Goal: Answer question/provide support: Share knowledge or assist other users

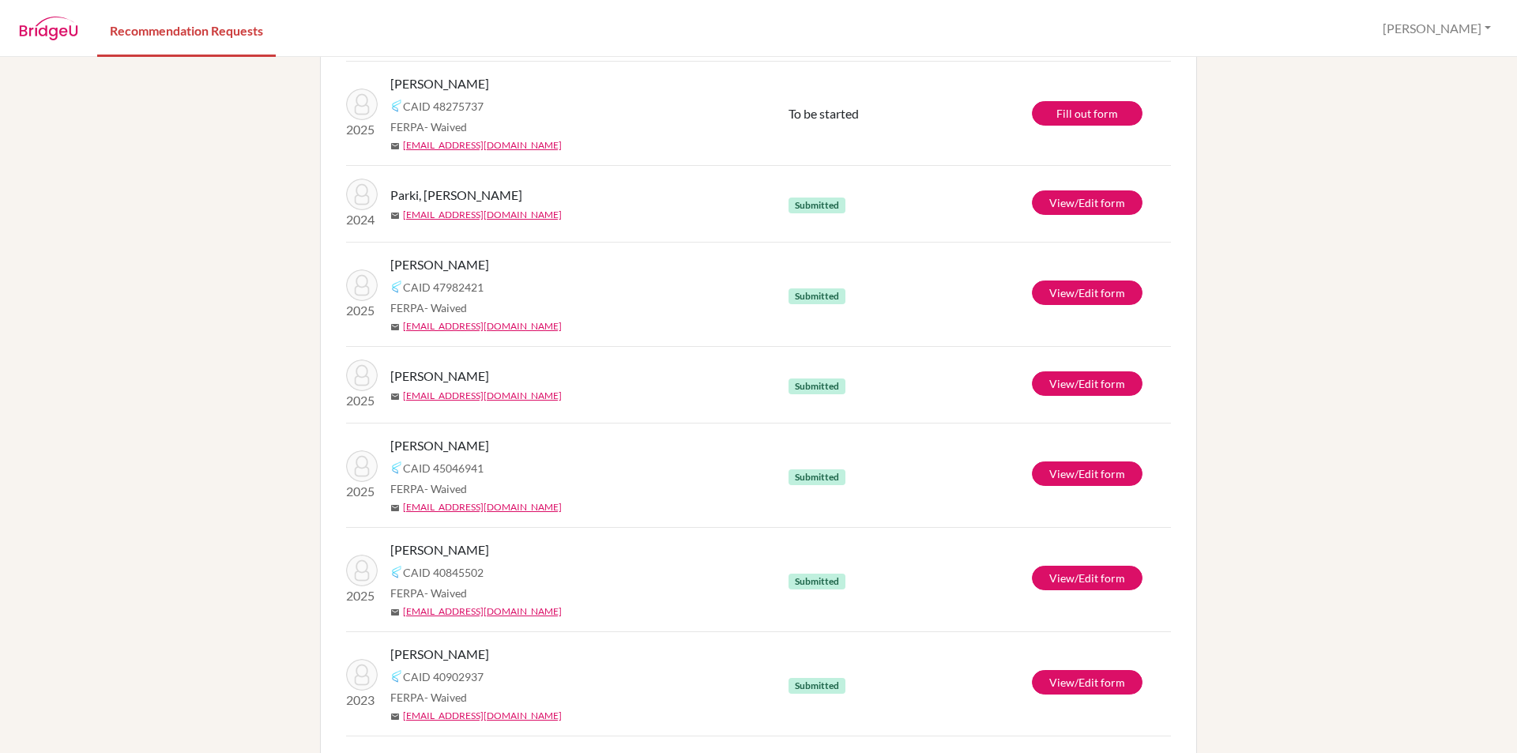
scroll to position [446, 0]
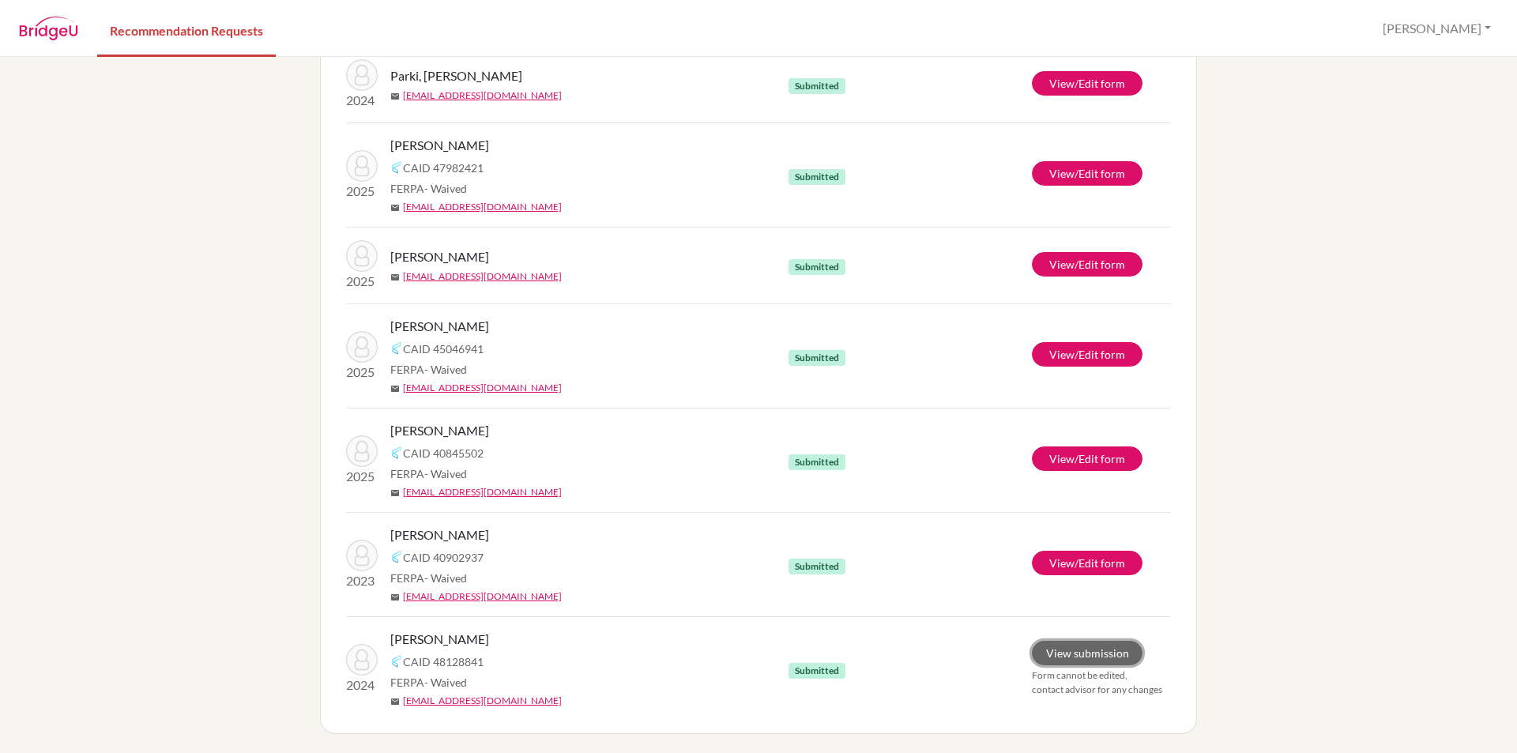
click at [1079, 654] on link "View submission" at bounding box center [1087, 653] width 111 height 24
click at [1338, 431] on div "info It’s recommended to submit your teacher recommendations at least 2 weeks b…" at bounding box center [758, 405] width 1517 height 696
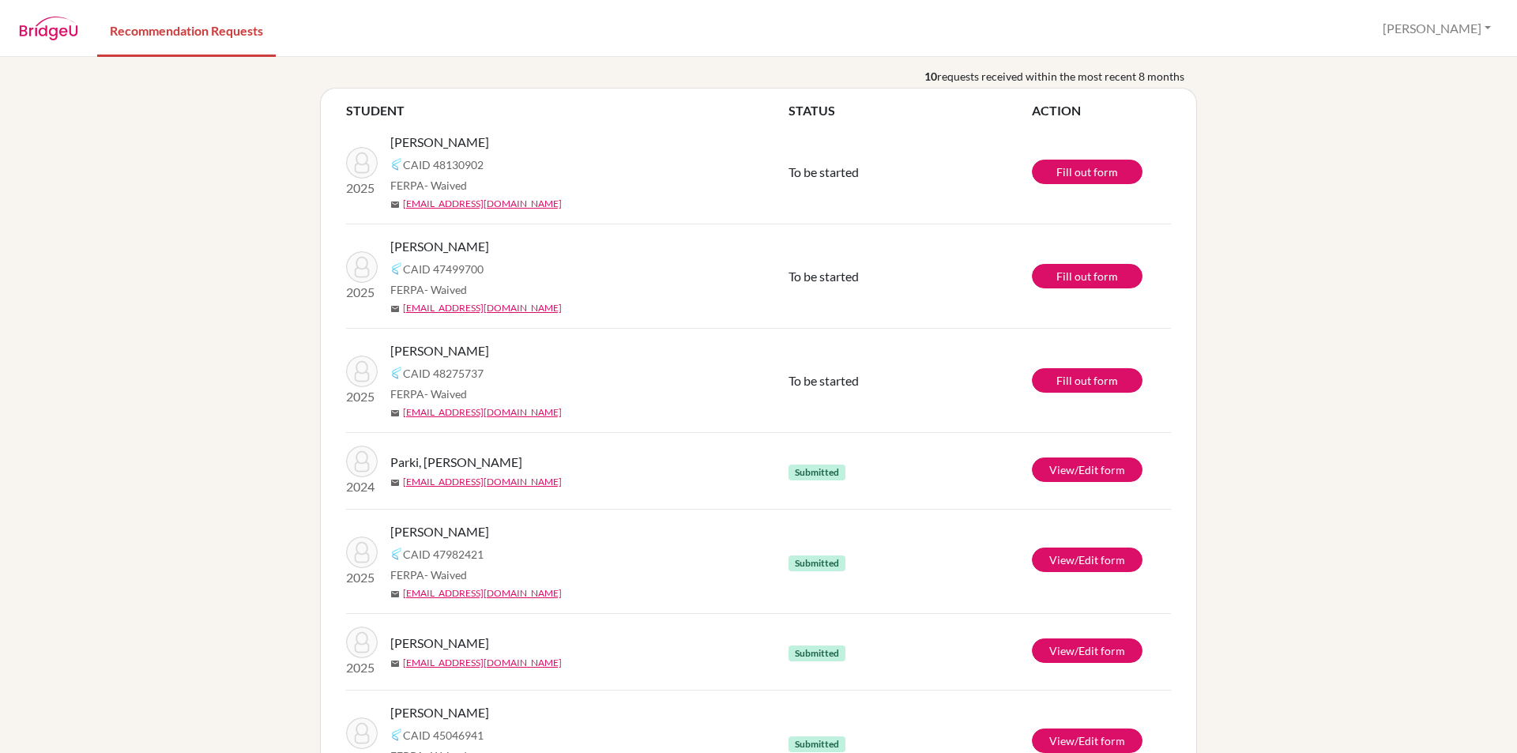
scroll to position [0, 0]
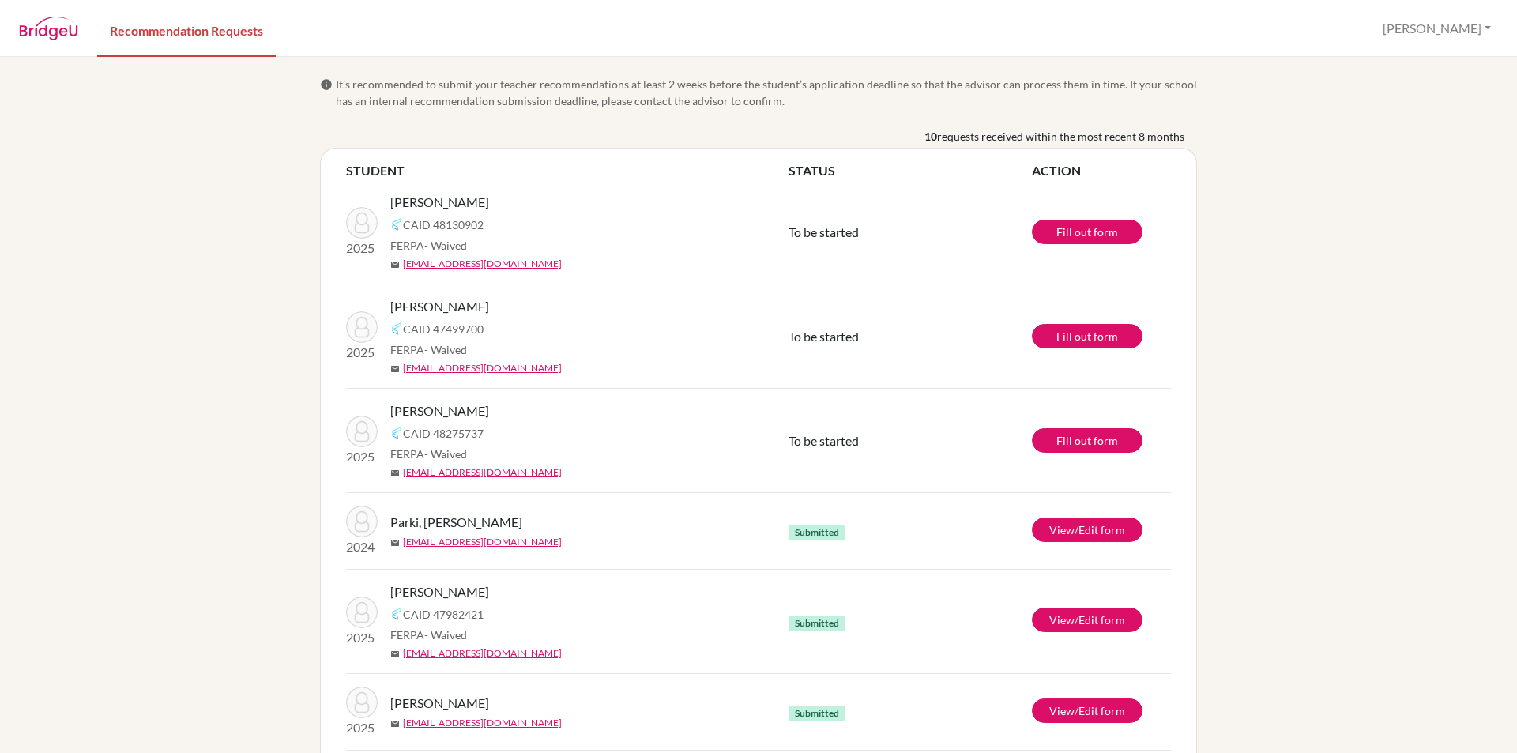
click at [127, 563] on div "info It’s recommended to submit your teacher recommendations at least 2 weeks b…" at bounding box center [758, 405] width 1517 height 696
click at [125, 498] on div "info It’s recommended to submit your teacher recommendations at least 2 weeks b…" at bounding box center [758, 405] width 1517 height 696
click at [151, 389] on div "info It’s recommended to submit your teacher recommendations at least 2 weeks b…" at bounding box center [758, 405] width 1517 height 696
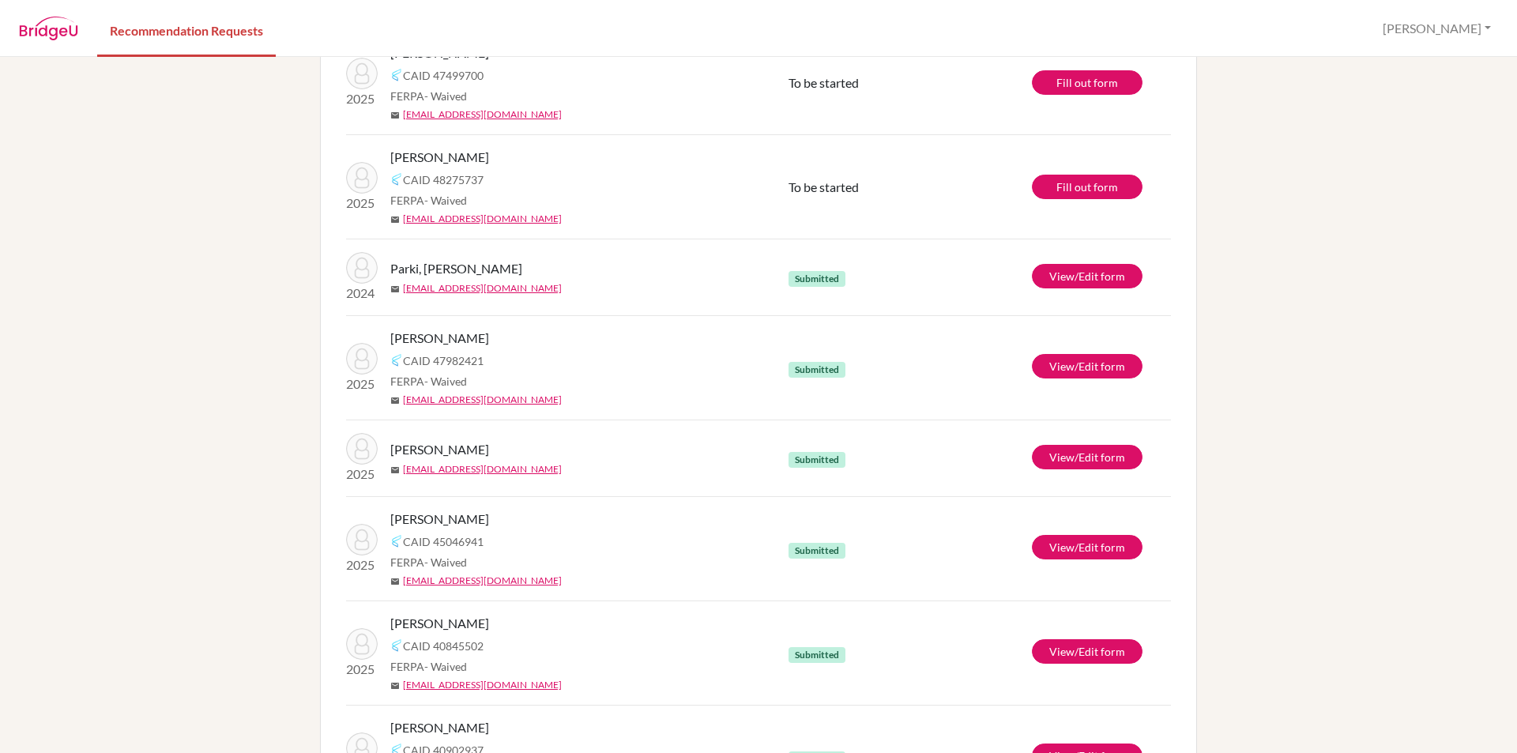
scroll to position [446, 0]
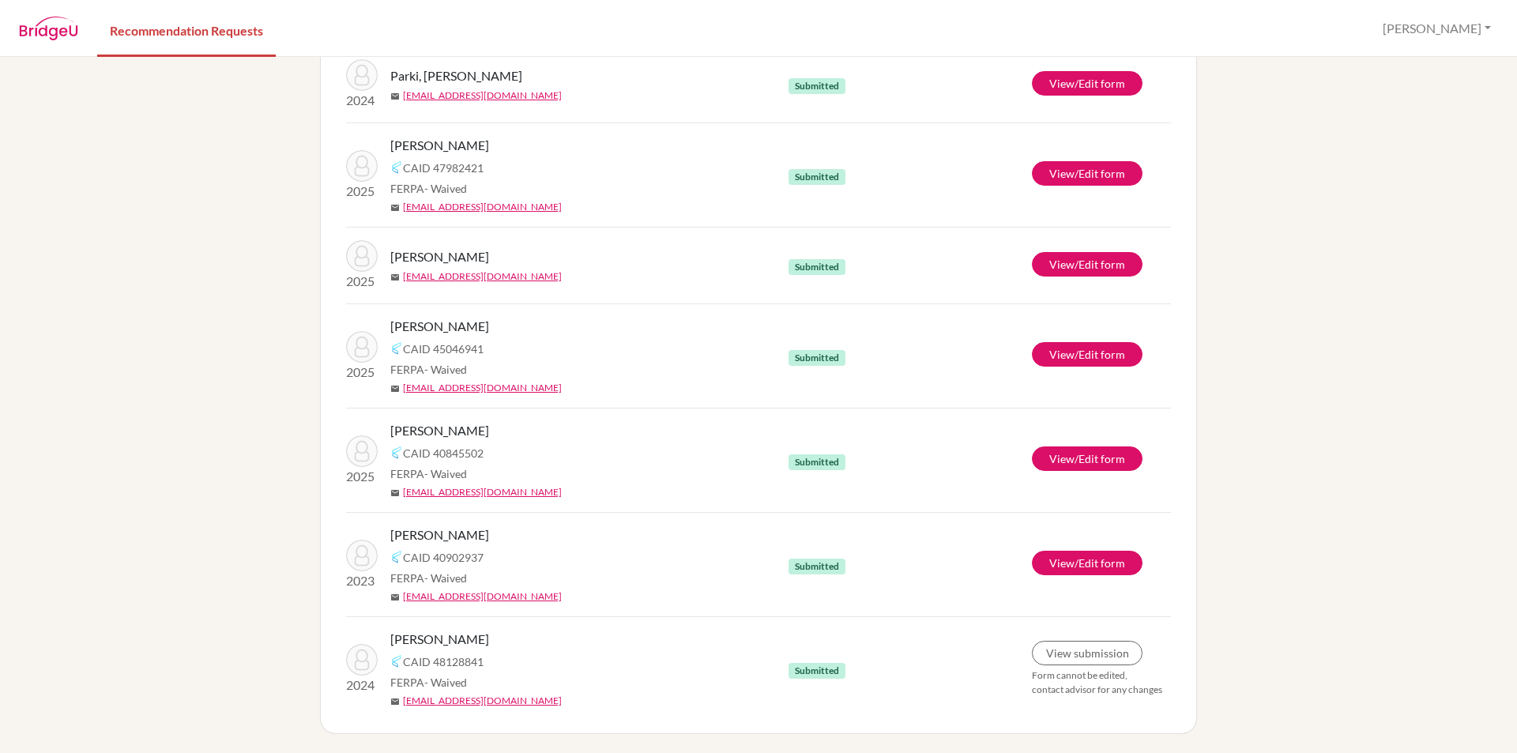
click at [170, 373] on div "info It’s recommended to submit your teacher recommendations at least 2 weeks b…" at bounding box center [758, 405] width 1517 height 696
drag, startPoint x: 172, startPoint y: 477, endPoint x: 164, endPoint y: 408, distance: 69.2
click at [167, 457] on div "info It’s recommended to submit your teacher recommendations at least 2 weeks b…" at bounding box center [758, 405] width 1517 height 696
click at [164, 408] on div "info It’s recommended to submit your teacher recommendations at least 2 weeks b…" at bounding box center [758, 405] width 1517 height 696
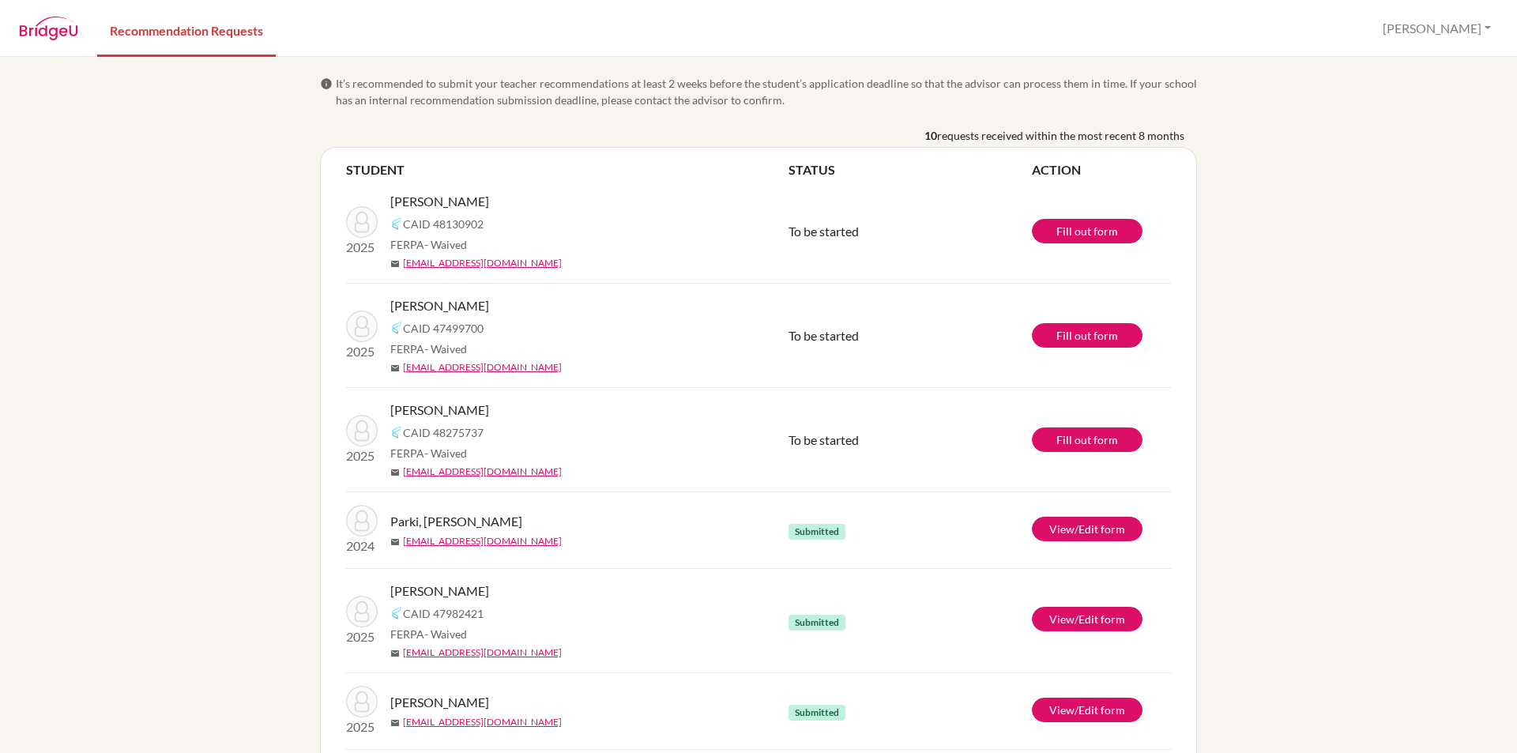
scroll to position [0, 0]
drag, startPoint x: 182, startPoint y: 299, endPoint x: 179, endPoint y: 447, distance: 147.8
click at [182, 299] on div "info It’s recommended to submit your teacher recommendations at least 2 weeks b…" at bounding box center [758, 405] width 1517 height 696
drag, startPoint x: 179, startPoint y: 447, endPoint x: 166, endPoint y: 388, distance: 60.8
click at [175, 432] on div "info It’s recommended to submit your teacher recommendations at least 2 weeks b…" at bounding box center [758, 405] width 1517 height 696
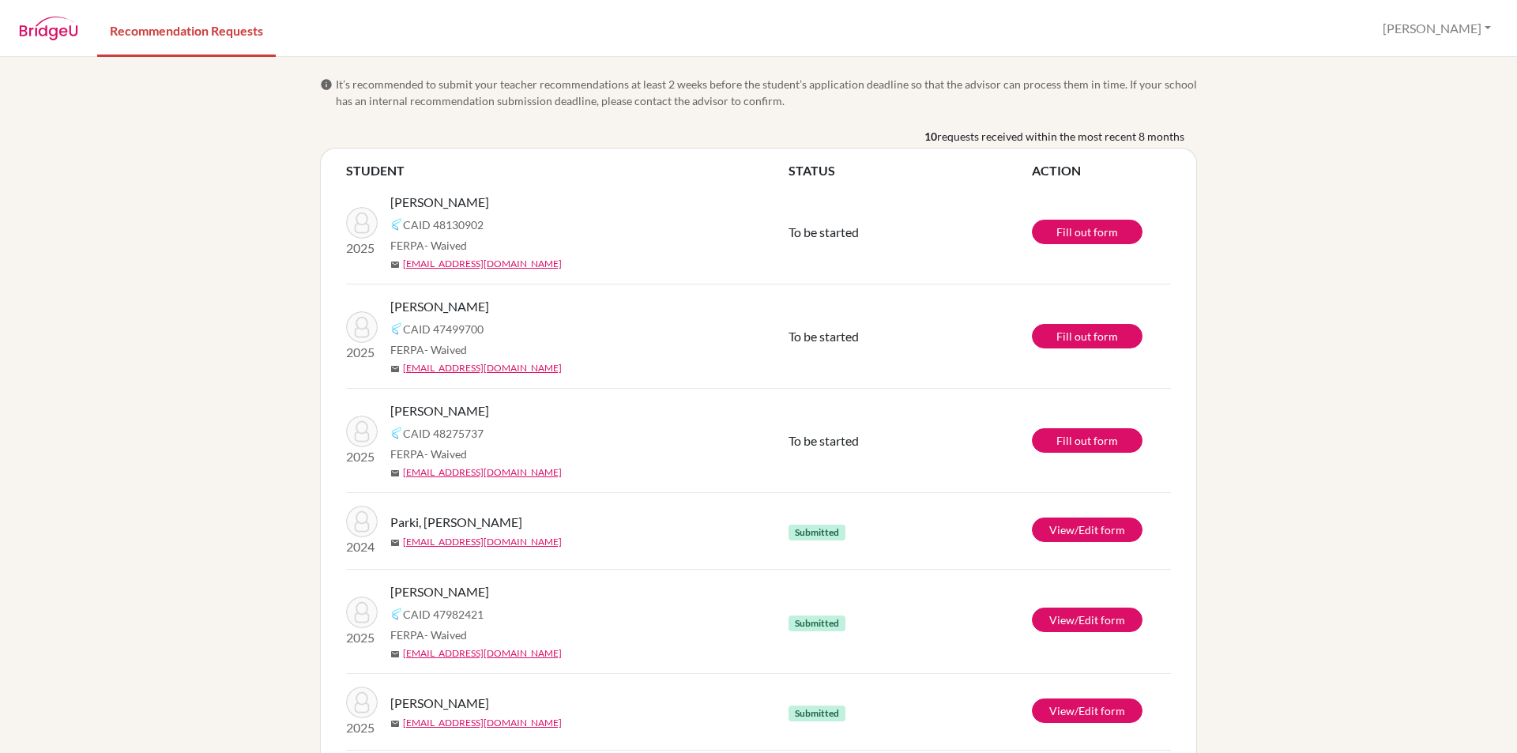
click at [166, 388] on div "info It’s recommended to submit your teacher recommendations at least 2 weeks b…" at bounding box center [758, 405] width 1517 height 696
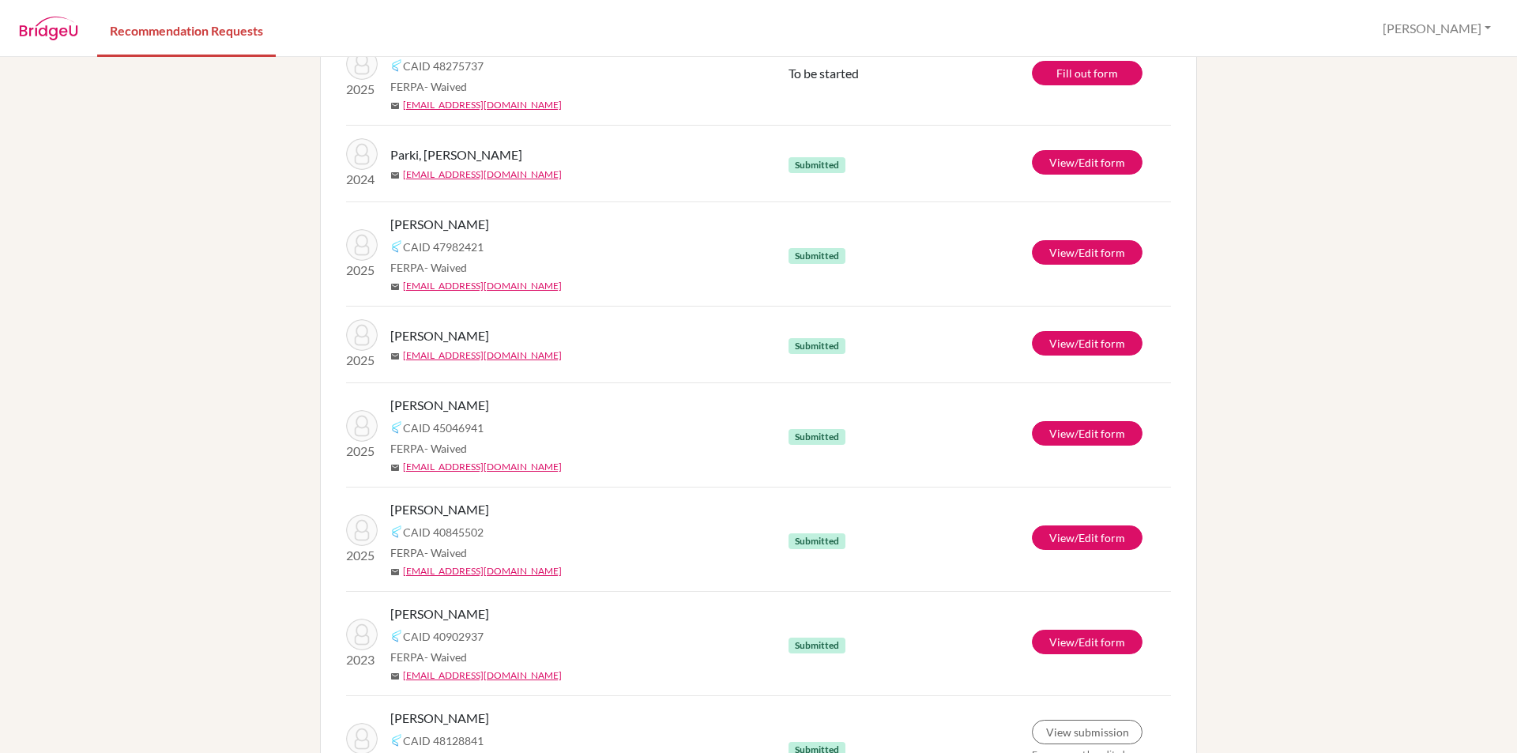
scroll to position [446, 0]
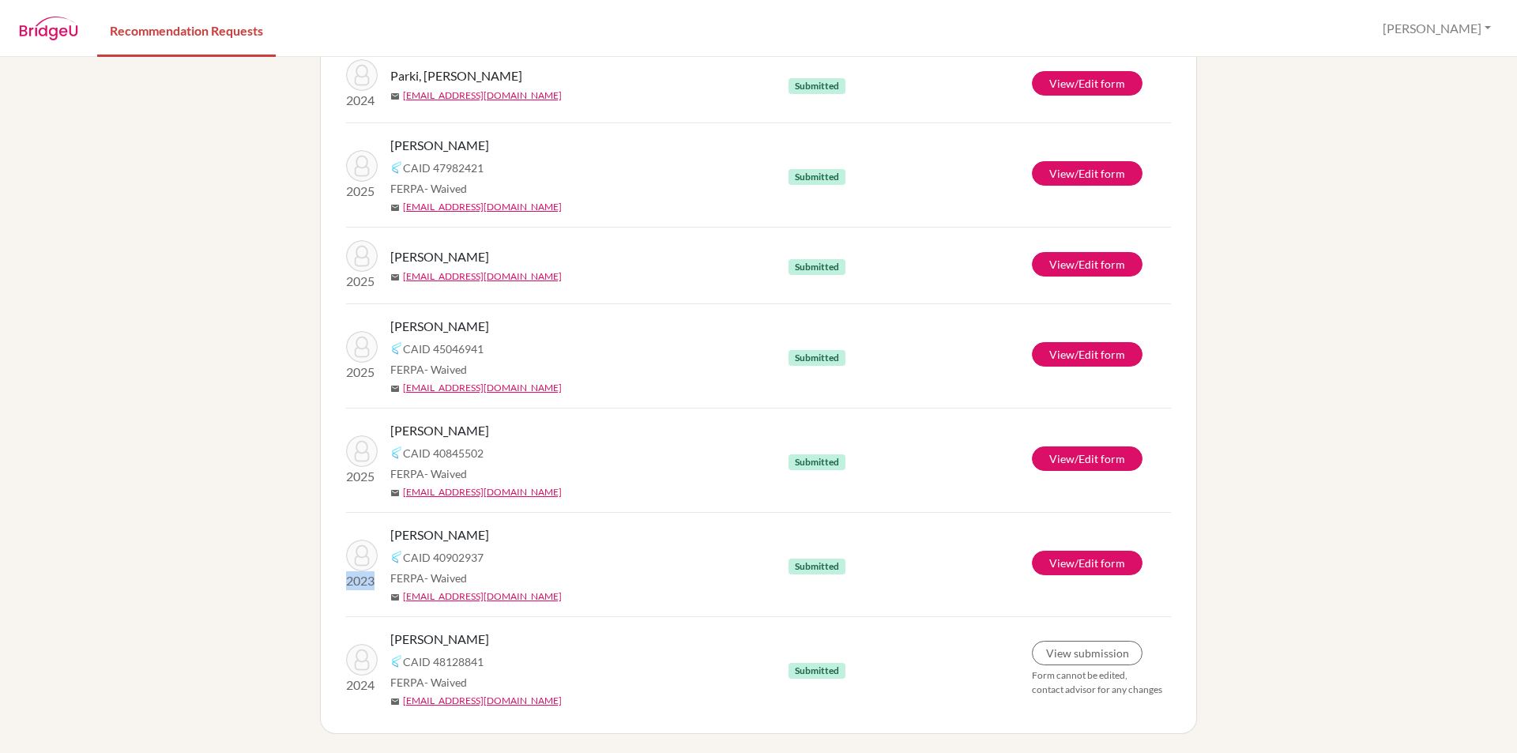
drag, startPoint x: 374, startPoint y: 585, endPoint x: 337, endPoint y: 584, distance: 37.2
click at [337, 584] on div "2023" at bounding box center [362, 565] width 56 height 51
click at [427, 537] on span "[PERSON_NAME]" at bounding box center [439, 534] width 99 height 19
click at [585, 586] on div "Rawal, Devaki CAID 40902937 FERPA - Waived mail rawaldevaki10@gmail.com" at bounding box center [595, 564] width 410 height 78
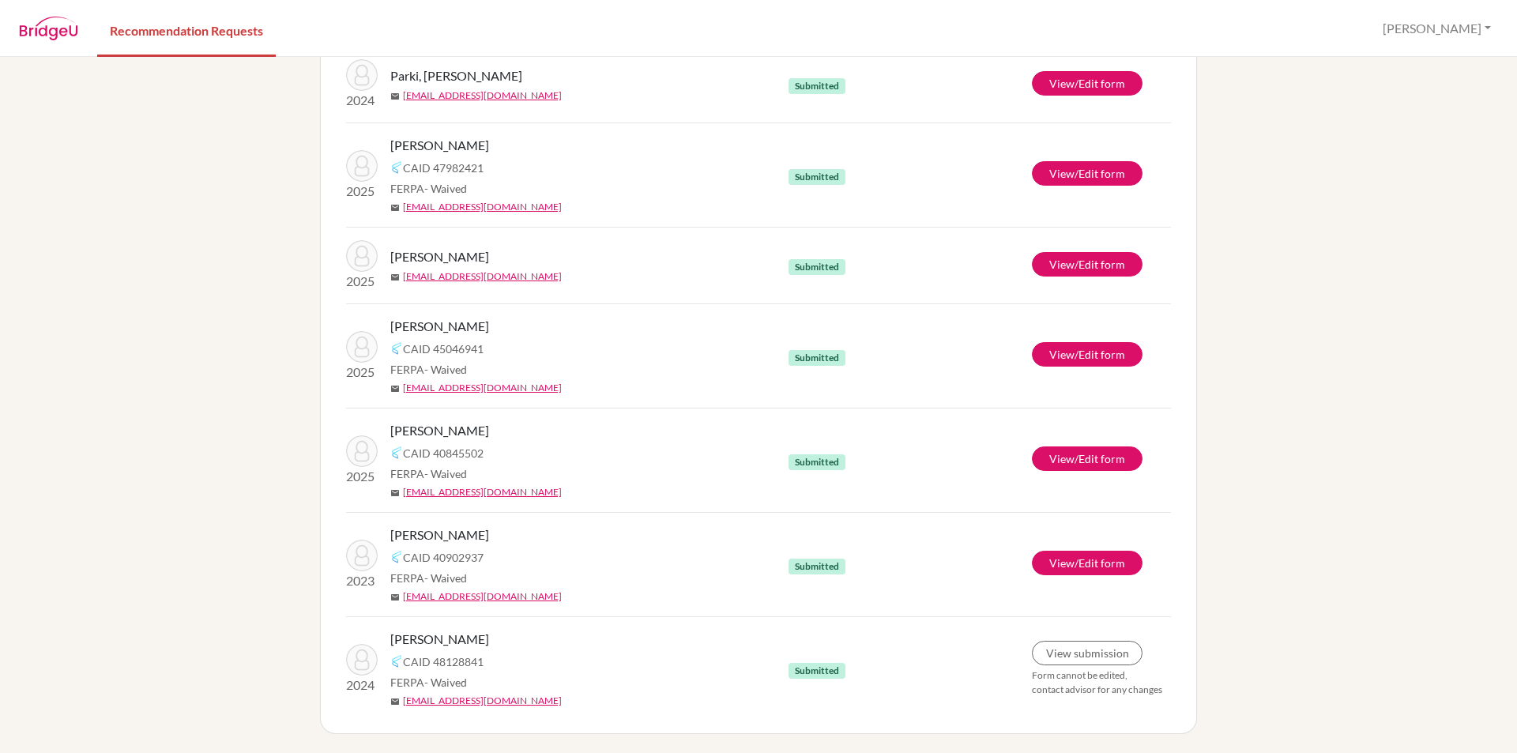
click at [162, 586] on div "info It’s recommended to submit your teacher recommendations at least 2 weeks b…" at bounding box center [758, 405] width 1517 height 696
click at [197, 363] on div "info It’s recommended to submit your teacher recommendations at least 2 weeks b…" at bounding box center [758, 405] width 1517 height 696
drag, startPoint x: 157, startPoint y: 340, endPoint x: 183, endPoint y: 318, distance: 34.2
click at [157, 340] on div "info It’s recommended to submit your teacher recommendations at least 2 weeks b…" at bounding box center [758, 405] width 1517 height 696
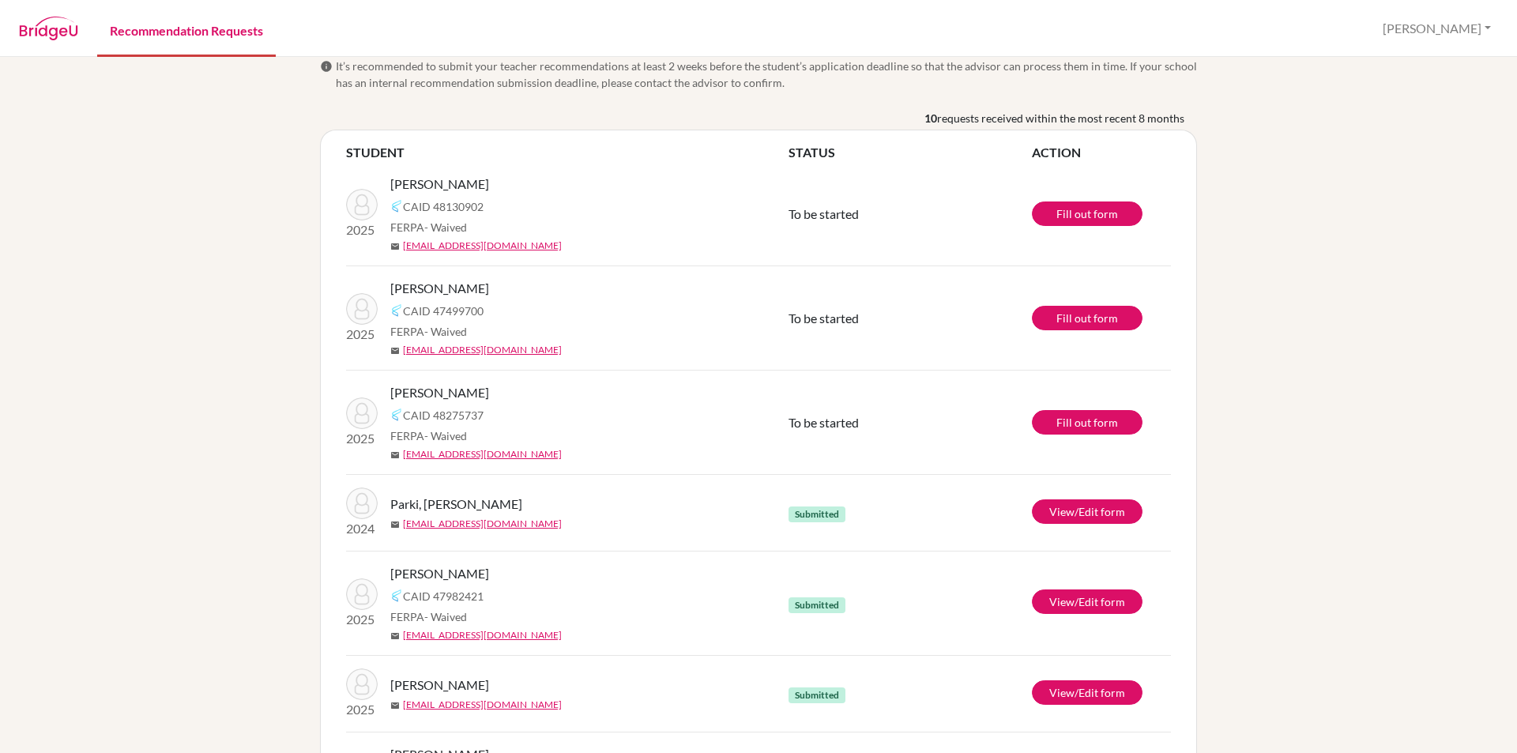
scroll to position [0, 0]
